Goal: Find specific page/section: Find specific page/section

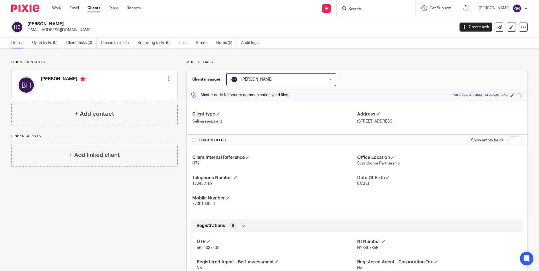
click at [360, 10] on input "Search" at bounding box center [373, 9] width 51 height 5
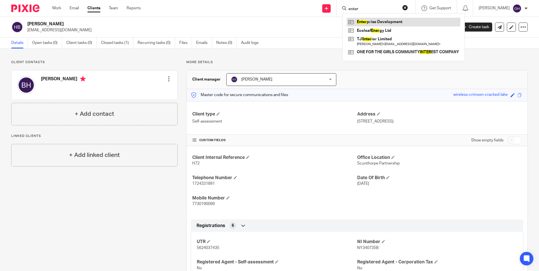
type input "enter"
click at [372, 24] on link at bounding box center [404, 22] width 114 height 8
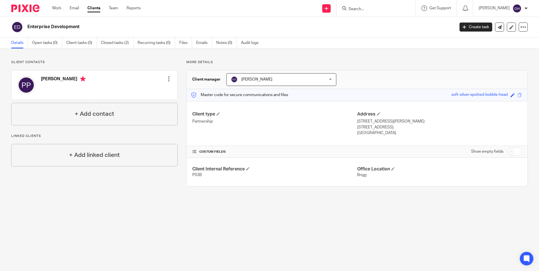
click at [369, 9] on input "Search" at bounding box center [373, 9] width 51 height 5
type input "rachel"
click at [380, 30] on link at bounding box center [384, 31] width 75 height 8
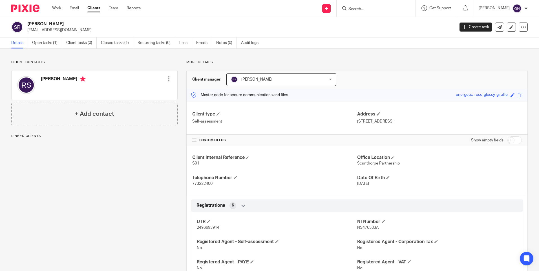
click at [54, 40] on link "Open tasks (1)" at bounding box center [47, 43] width 30 height 11
click at [45, 44] on link "Open tasks (1)" at bounding box center [47, 43] width 30 height 11
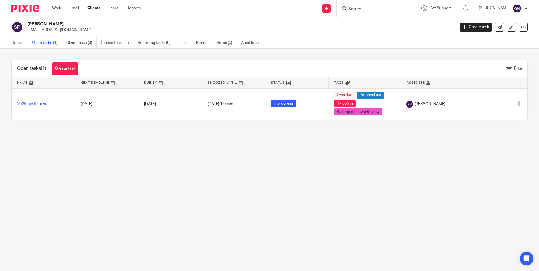
click at [108, 41] on link "Closed tasks (1)" at bounding box center [117, 43] width 32 height 11
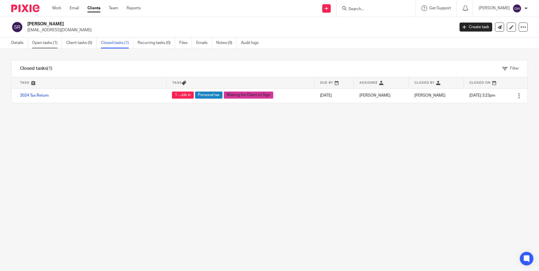
click at [41, 45] on link "Open tasks (1)" at bounding box center [47, 43] width 30 height 11
click at [49, 42] on link "Open tasks (1)" at bounding box center [47, 43] width 30 height 11
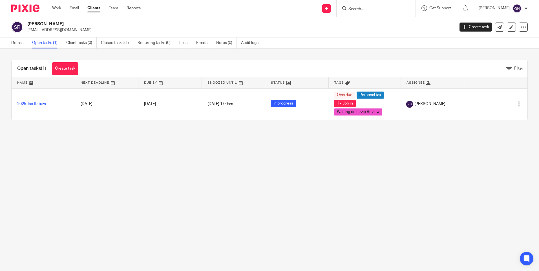
click at [219, 58] on div "Open tasks (1) Create task Filter Name Next Deadline Due By Snoozed Until Statu…" at bounding box center [269, 90] width 539 height 83
click at [12, 47] on link "Details" at bounding box center [19, 43] width 17 height 11
